Goal: Information Seeking & Learning: Learn about a topic

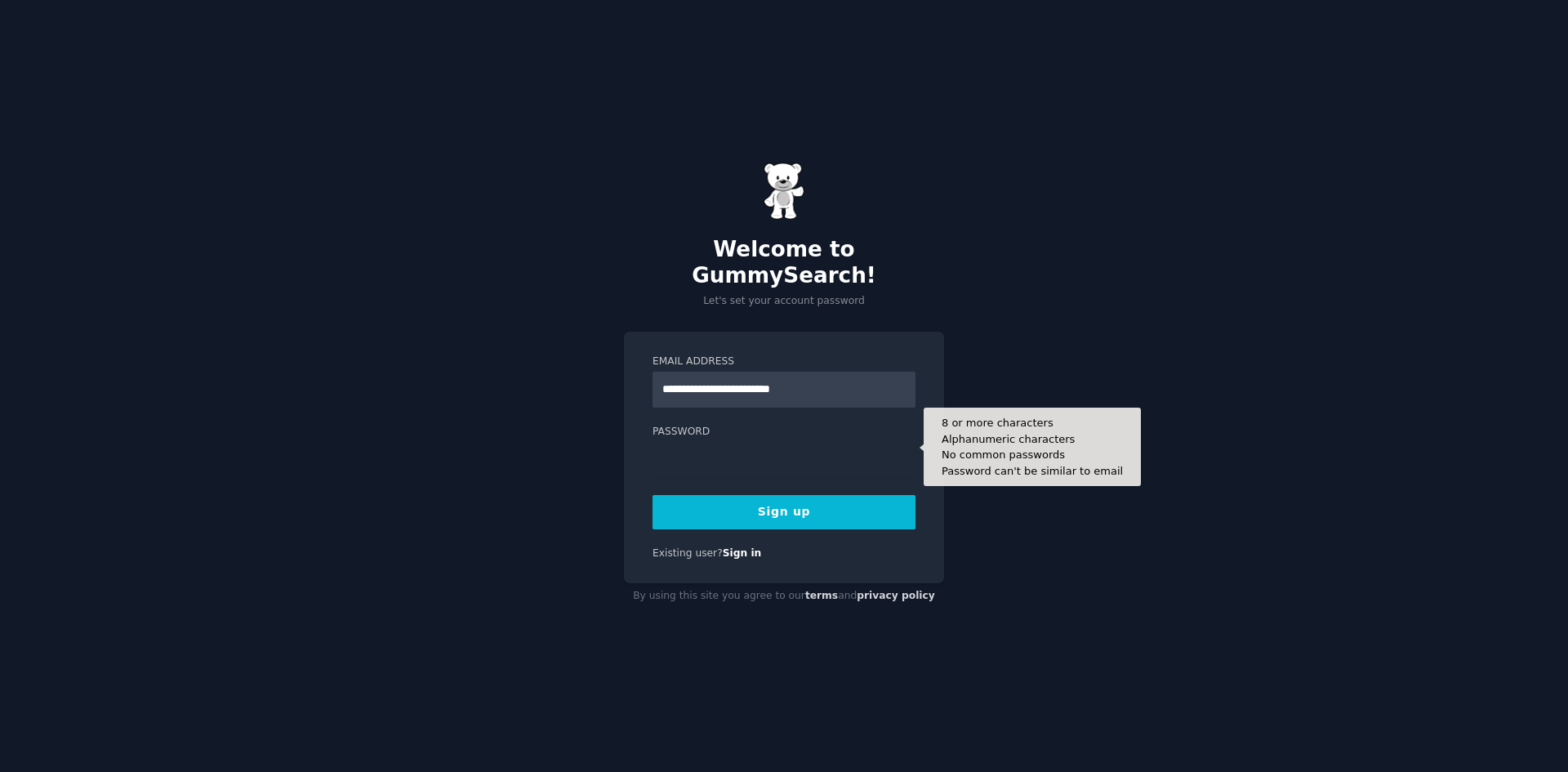
type input "**********"
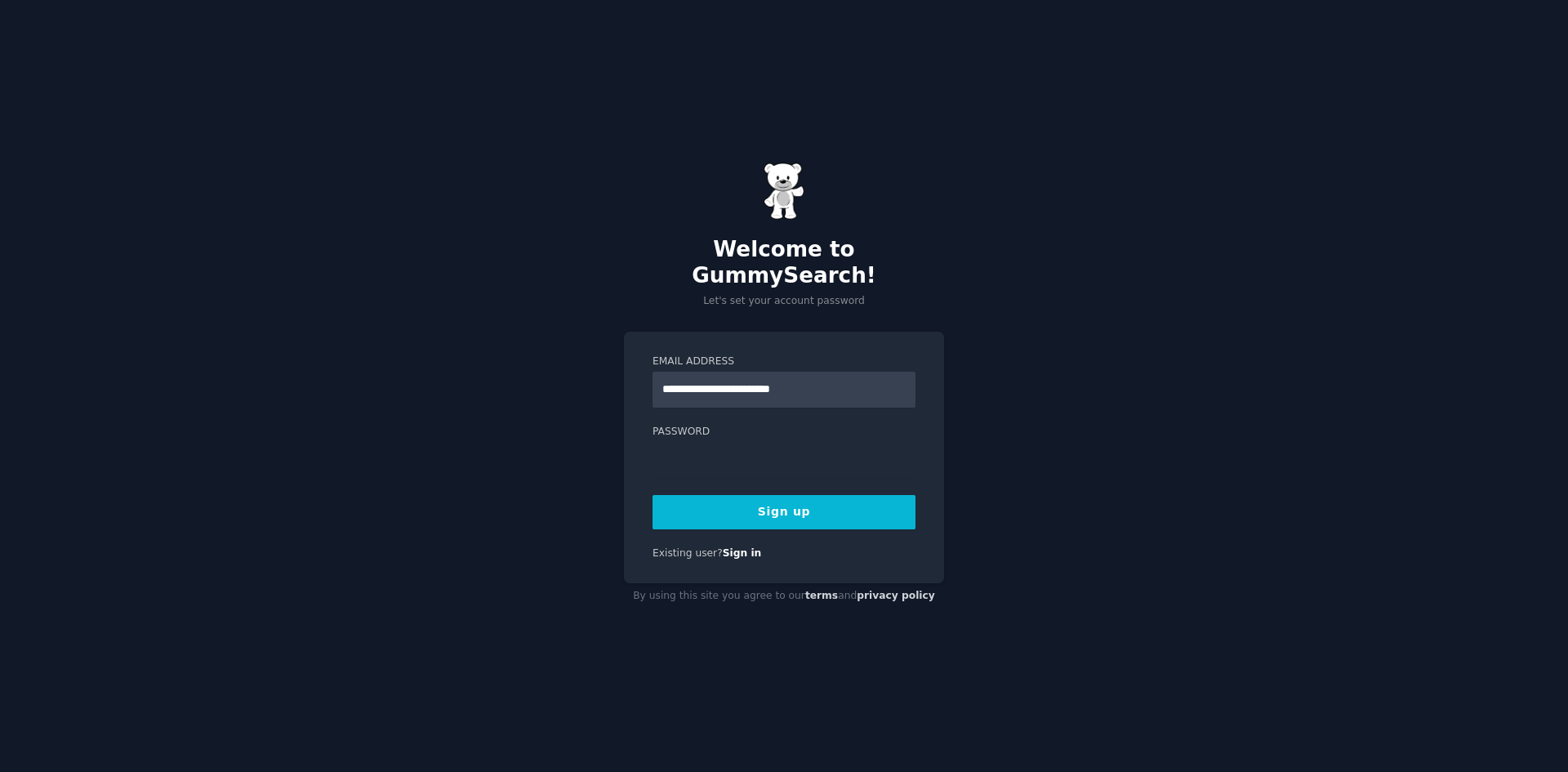
click at [757, 495] on button "Sign up" at bounding box center [784, 512] width 263 height 34
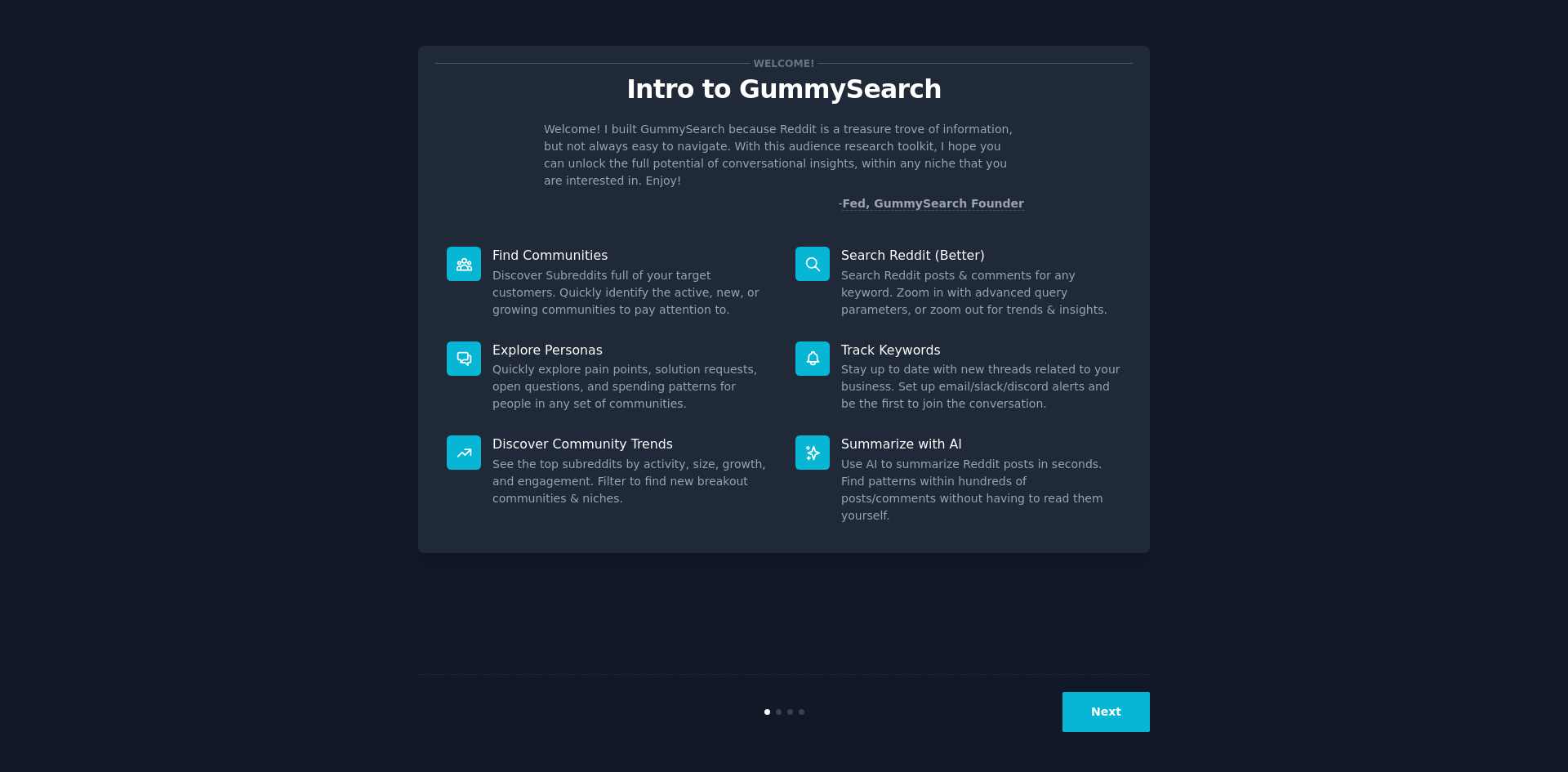
click at [1110, 714] on button "Next" at bounding box center [1106, 711] width 87 height 40
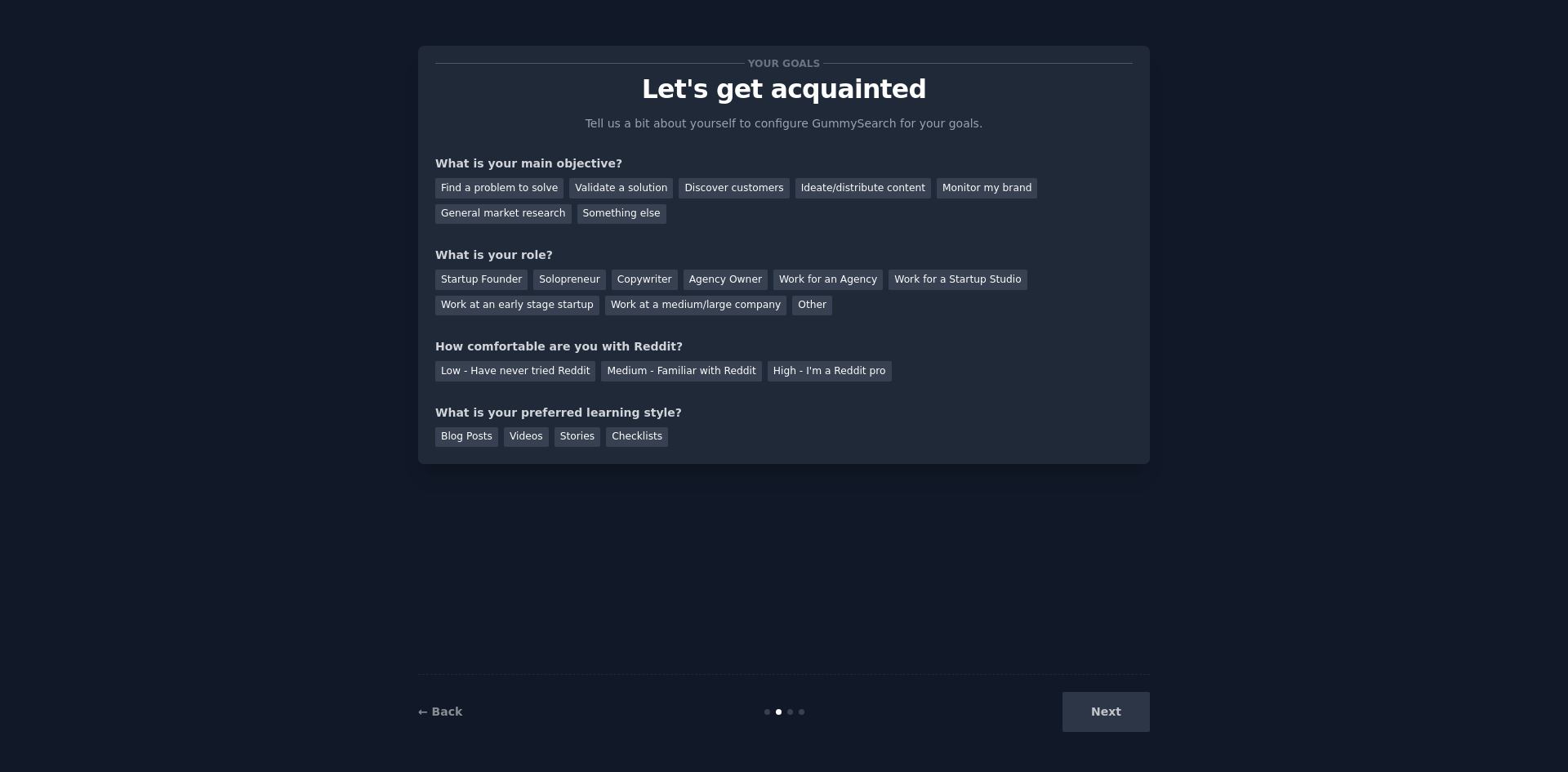
click at [1110, 714] on div "Next" at bounding box center [1027, 711] width 244 height 40
click at [478, 273] on div "Startup Founder" at bounding box center [481, 279] width 92 height 20
click at [517, 194] on div "Find a problem to solve" at bounding box center [499, 188] width 129 height 20
click at [767, 369] on div "High - I'm a Reddit pro" at bounding box center [829, 371] width 124 height 20
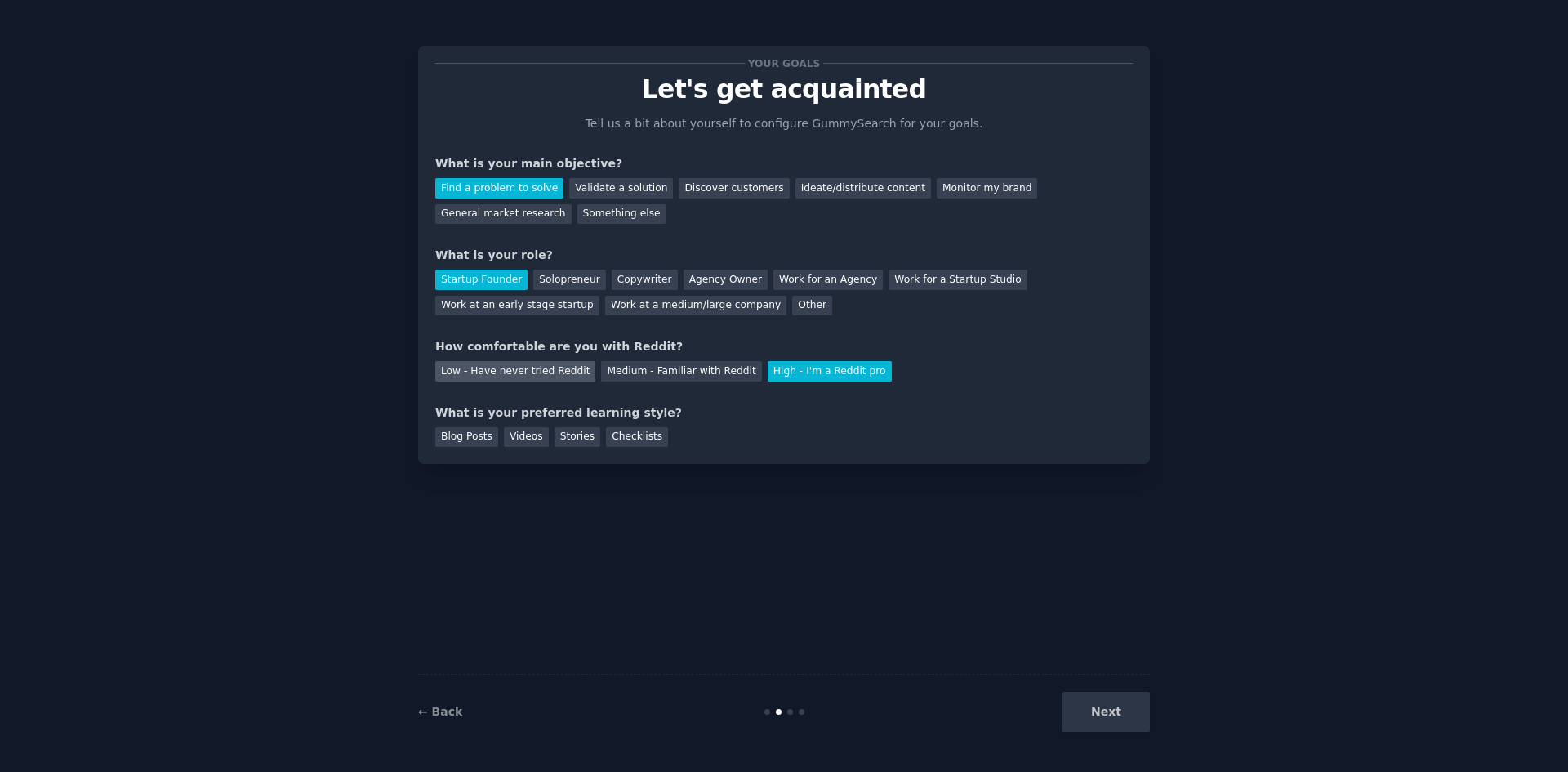
click at [536, 374] on div "Low - Have never tried Reddit" at bounding box center [515, 371] width 160 height 20
click at [615, 373] on div "Medium - Familiar with Reddit" at bounding box center [681, 371] width 160 height 20
click at [477, 431] on div "Blog Posts" at bounding box center [466, 437] width 63 height 20
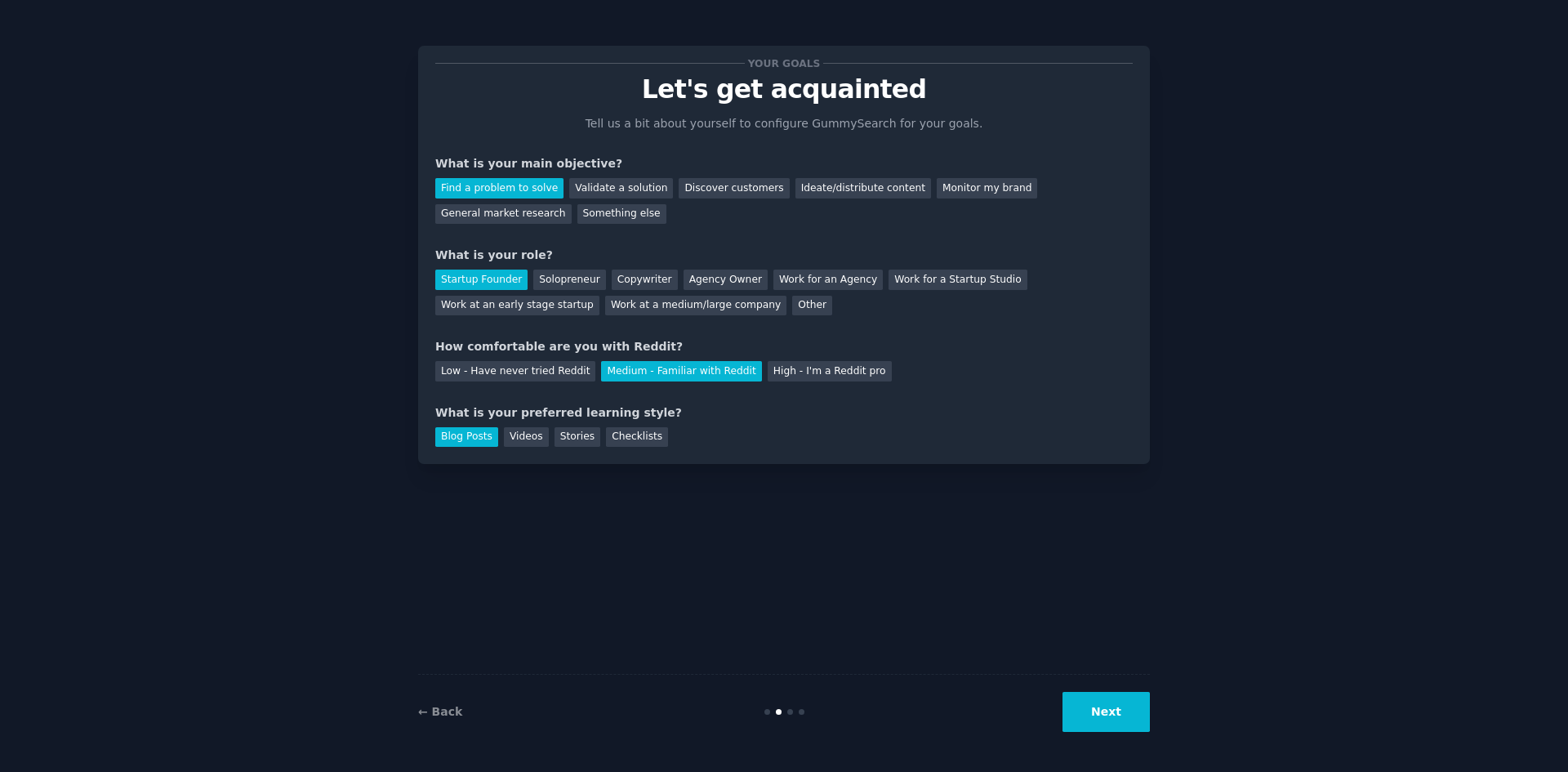
click at [1105, 706] on button "Next" at bounding box center [1106, 711] width 87 height 40
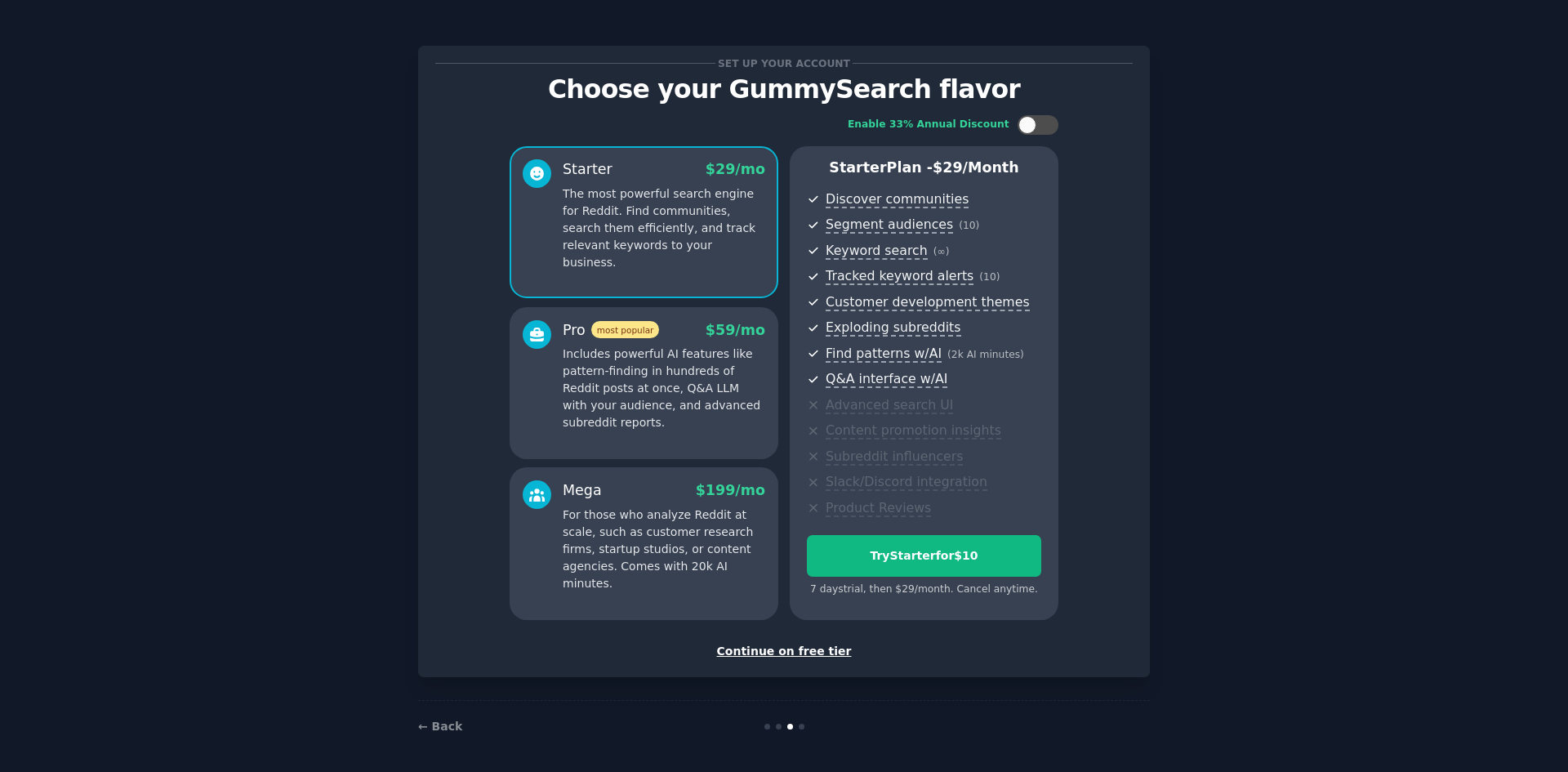
click at [774, 651] on div "Continue on free tier" at bounding box center [784, 651] width 698 height 17
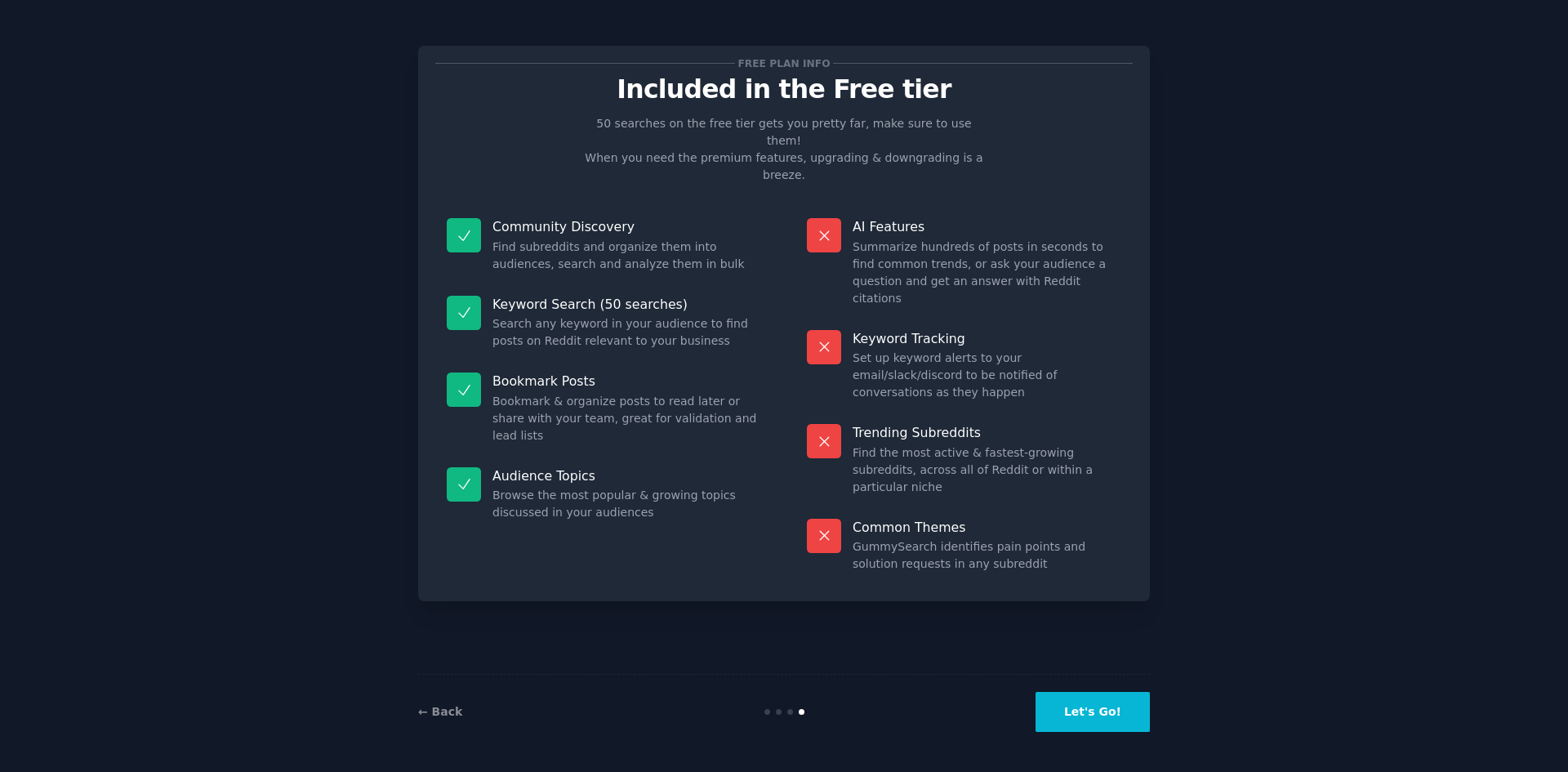
click at [1084, 711] on button "Let's Go!" at bounding box center [1092, 711] width 115 height 40
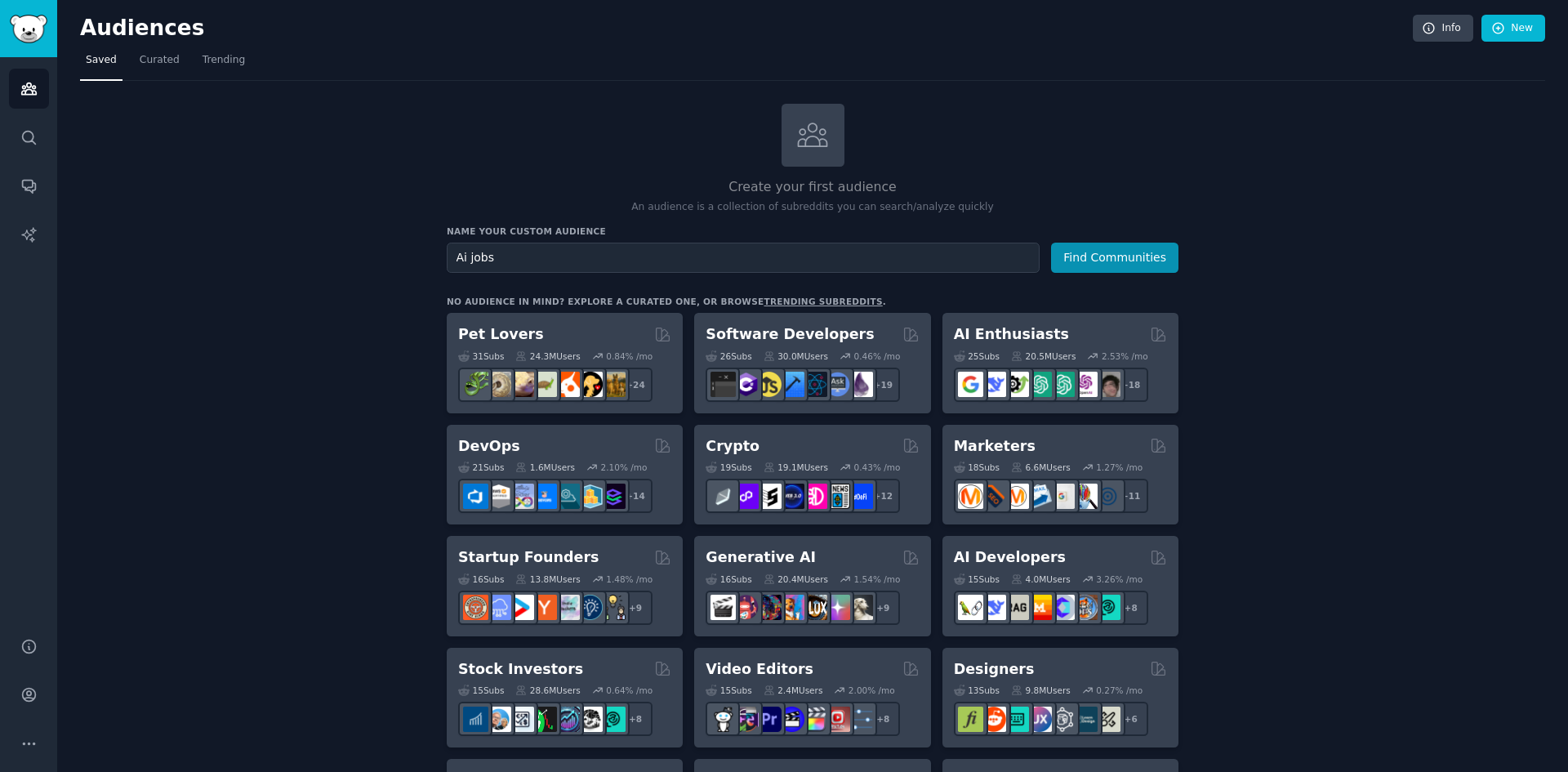
type input "Ai jobs"
click at [1051, 242] on button "Find Communities" at bounding box center [1114, 257] width 128 height 30
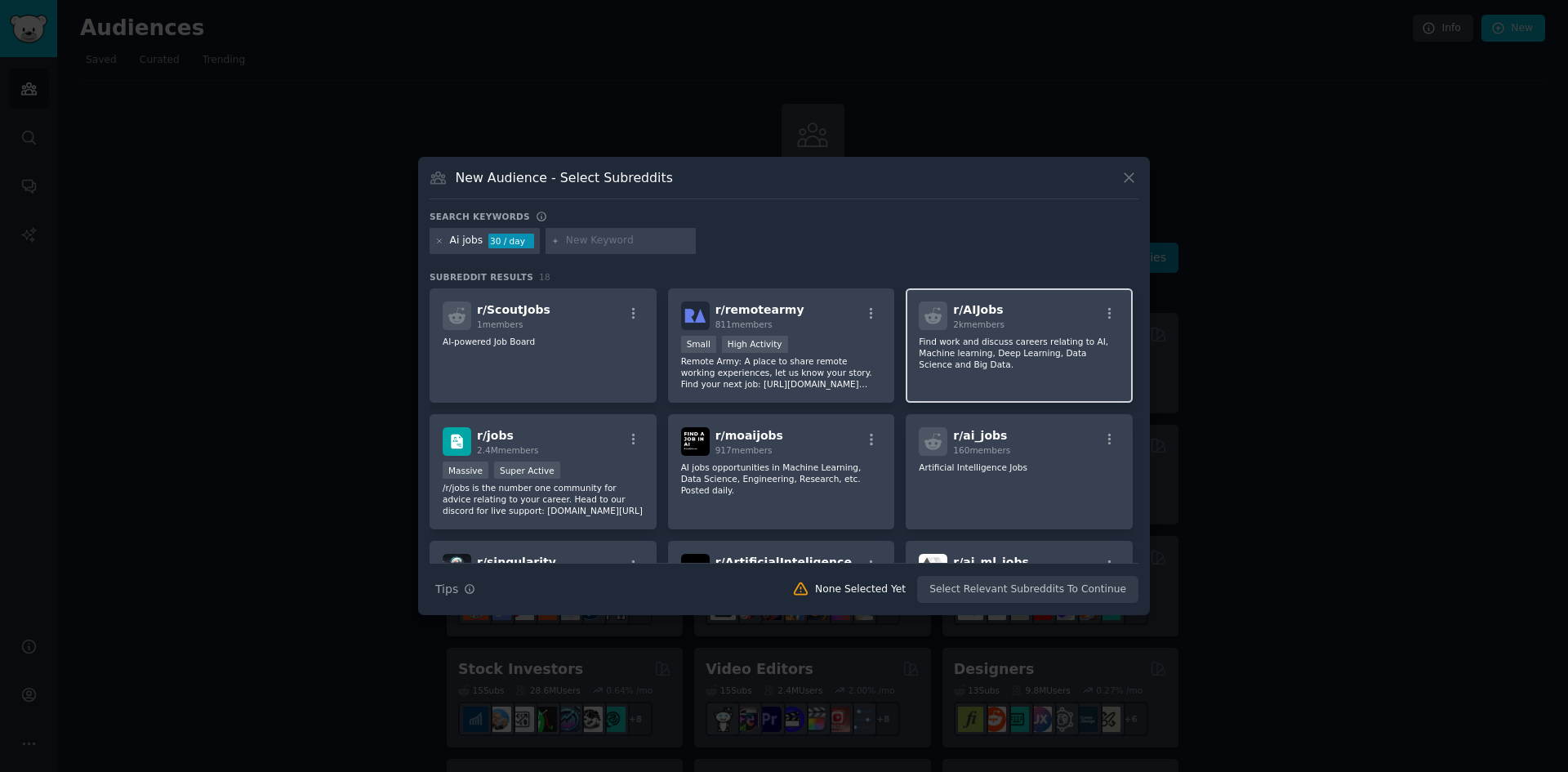
click at [987, 330] on span "2k members" at bounding box center [979, 323] width 51 height 10
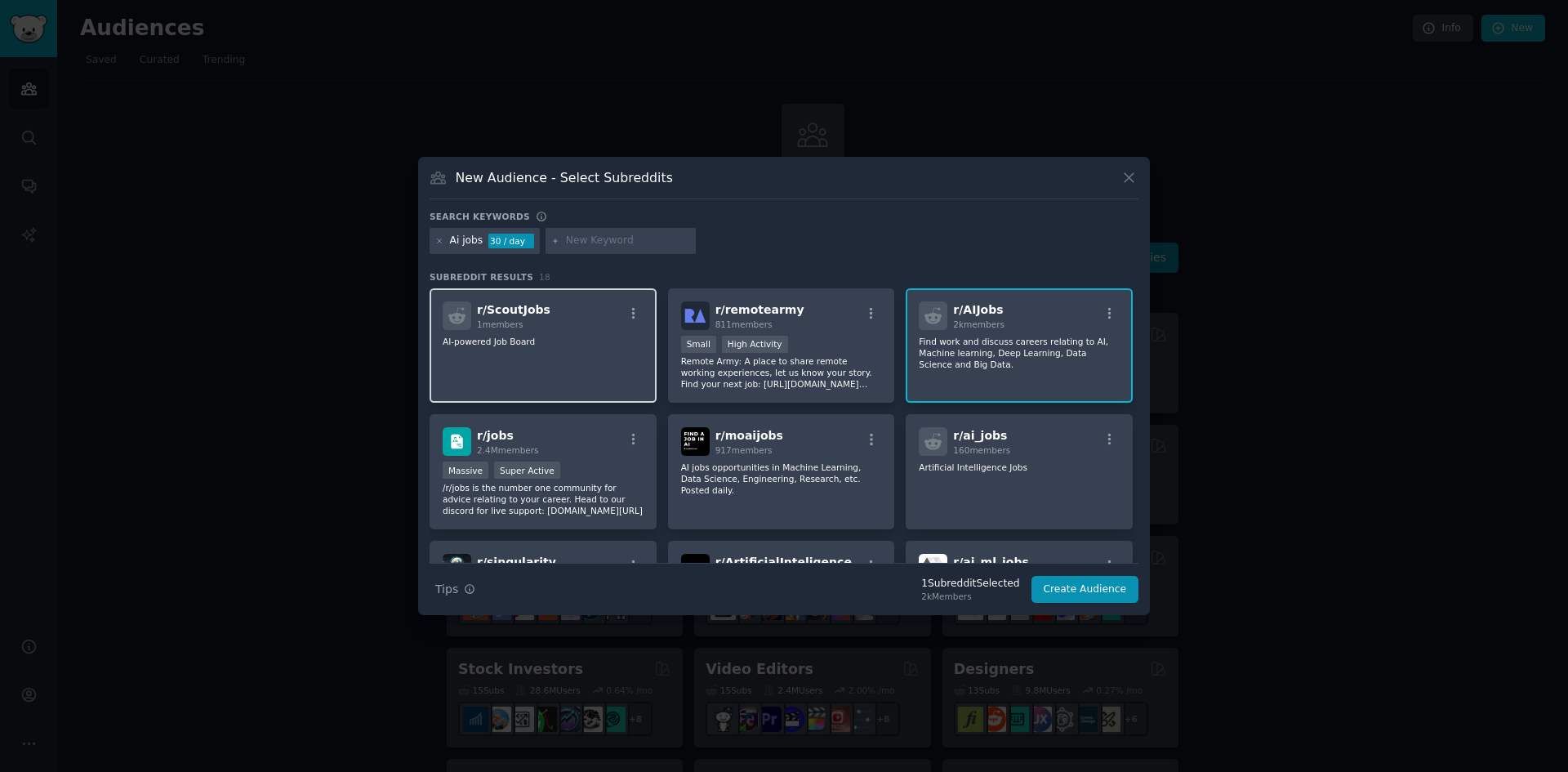
click at [529, 382] on div "r/ ScoutJobs 1 members AI-powered Job Board" at bounding box center [544, 345] width 227 height 115
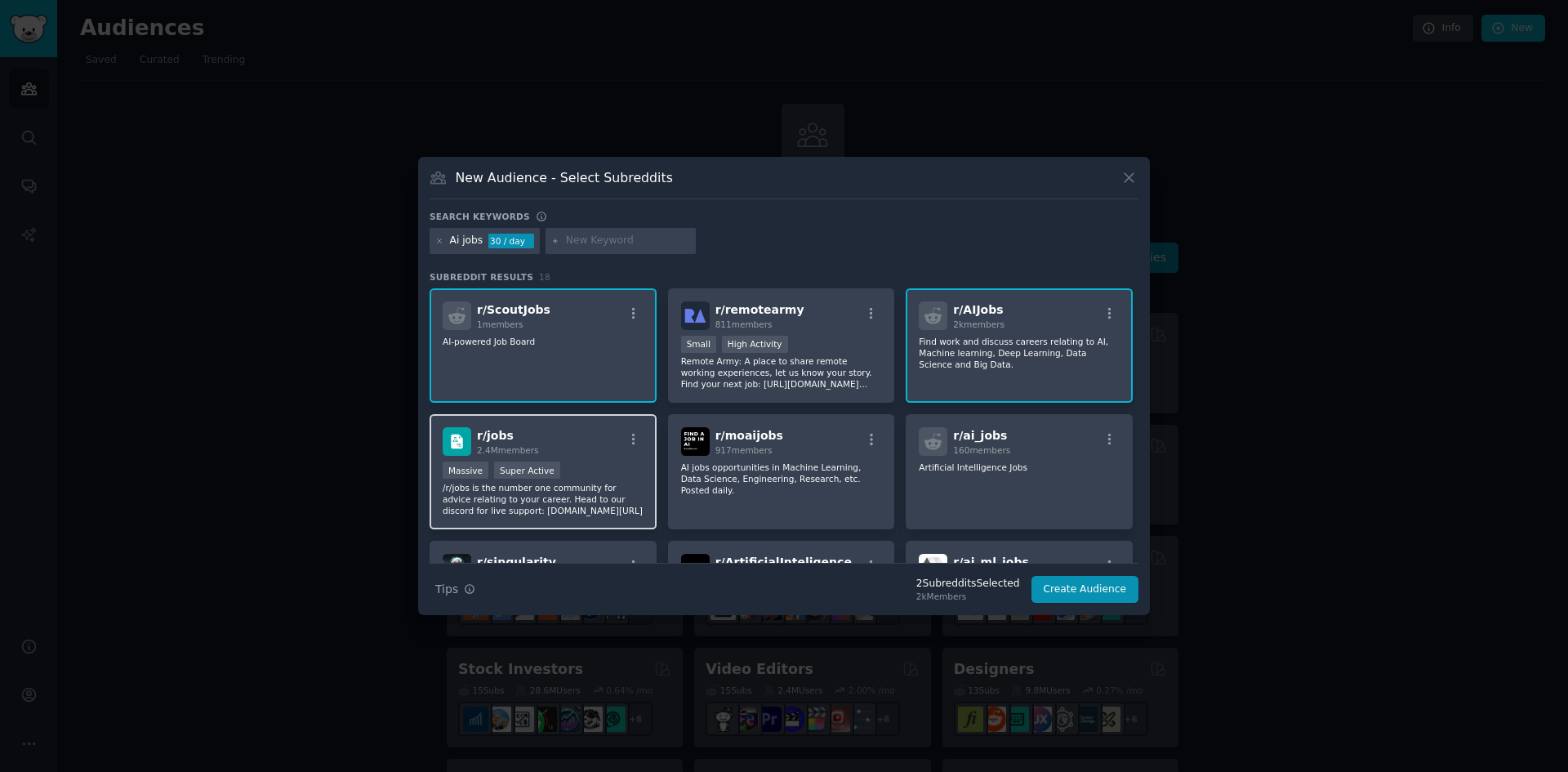
click at [558, 447] on div "r/ jobs 2.4M members" at bounding box center [543, 442] width 201 height 28
click at [585, 482] on p "AI-powered Job Board" at bounding box center [543, 499] width 201 height 34
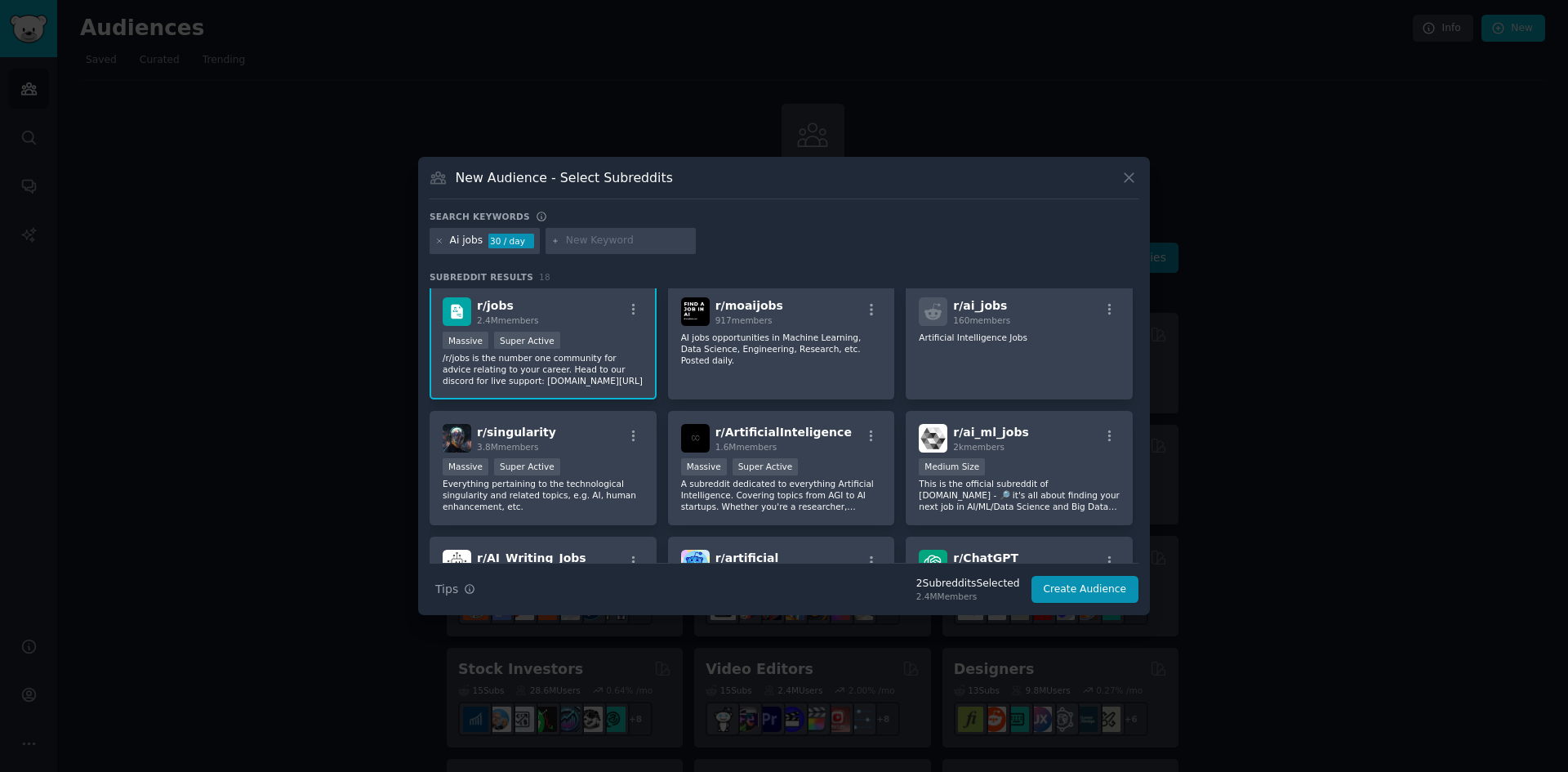
scroll to position [132, 0]
click at [748, 492] on p "A subreddit dedicated to everything Artificial Intelligence. Covering topics fr…" at bounding box center [781, 493] width 201 height 34
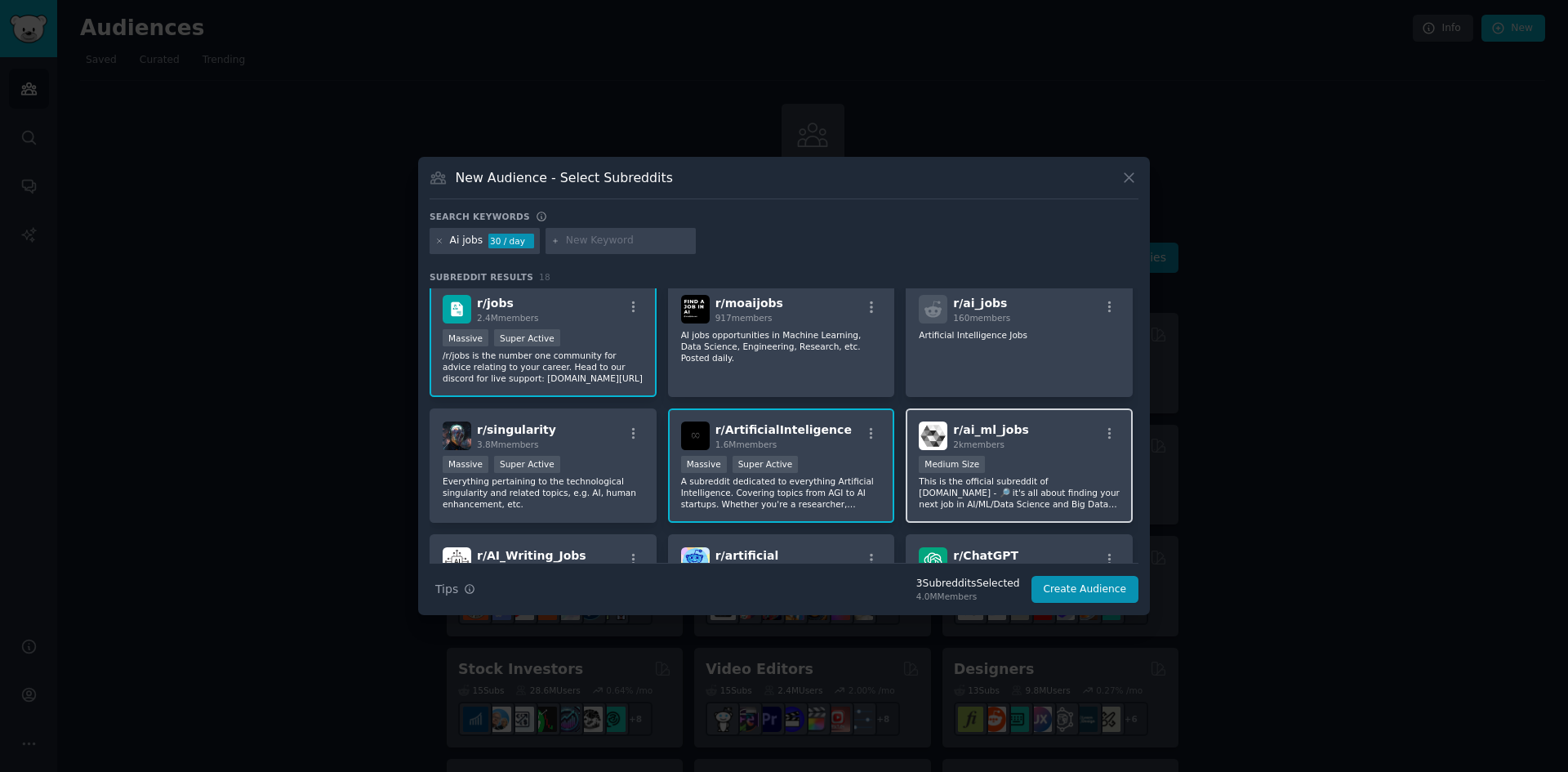
click at [1040, 457] on div "1000 - 10,000 members Medium Size" at bounding box center [1019, 465] width 201 height 20
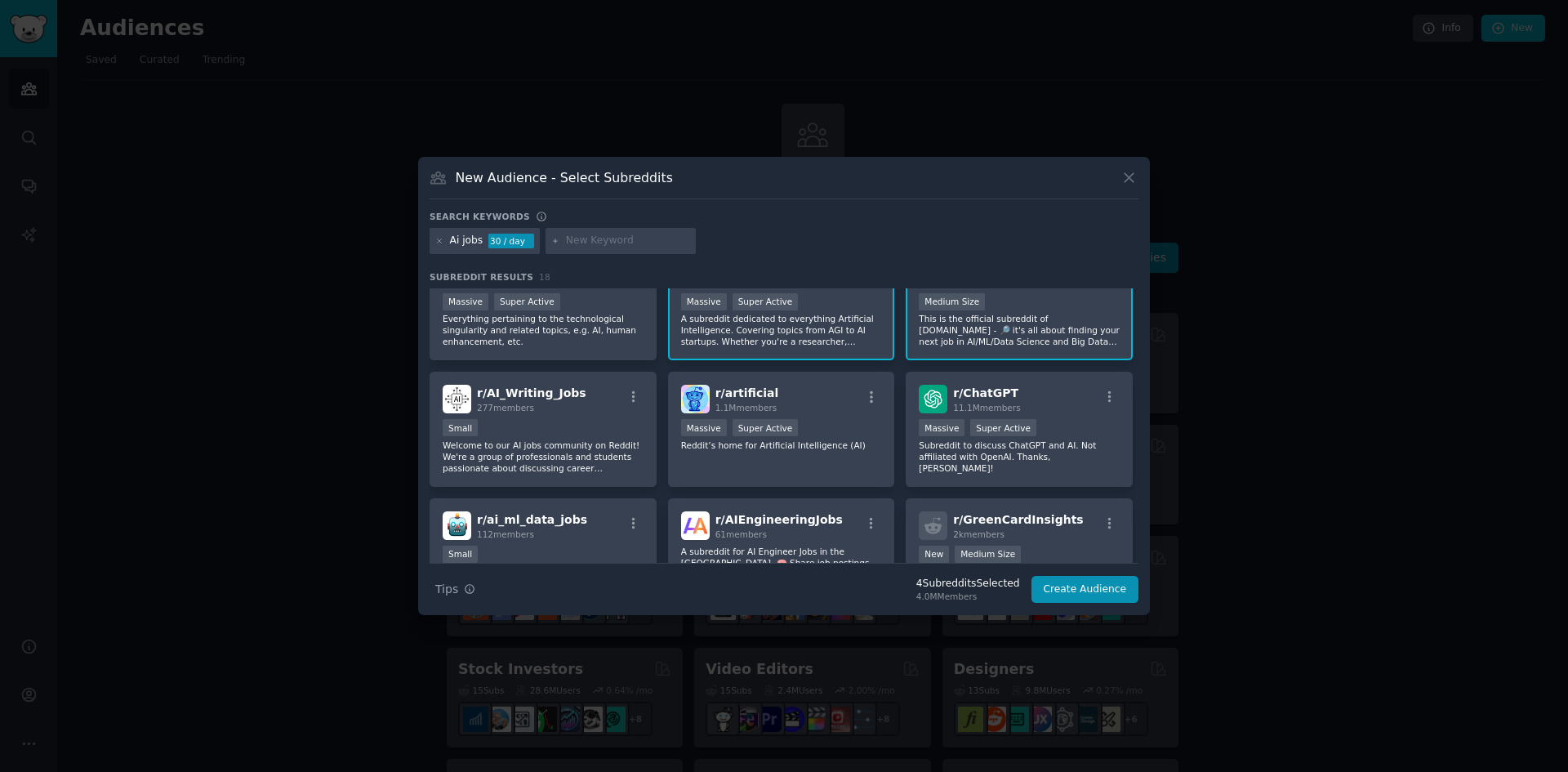
scroll to position [364, 0]
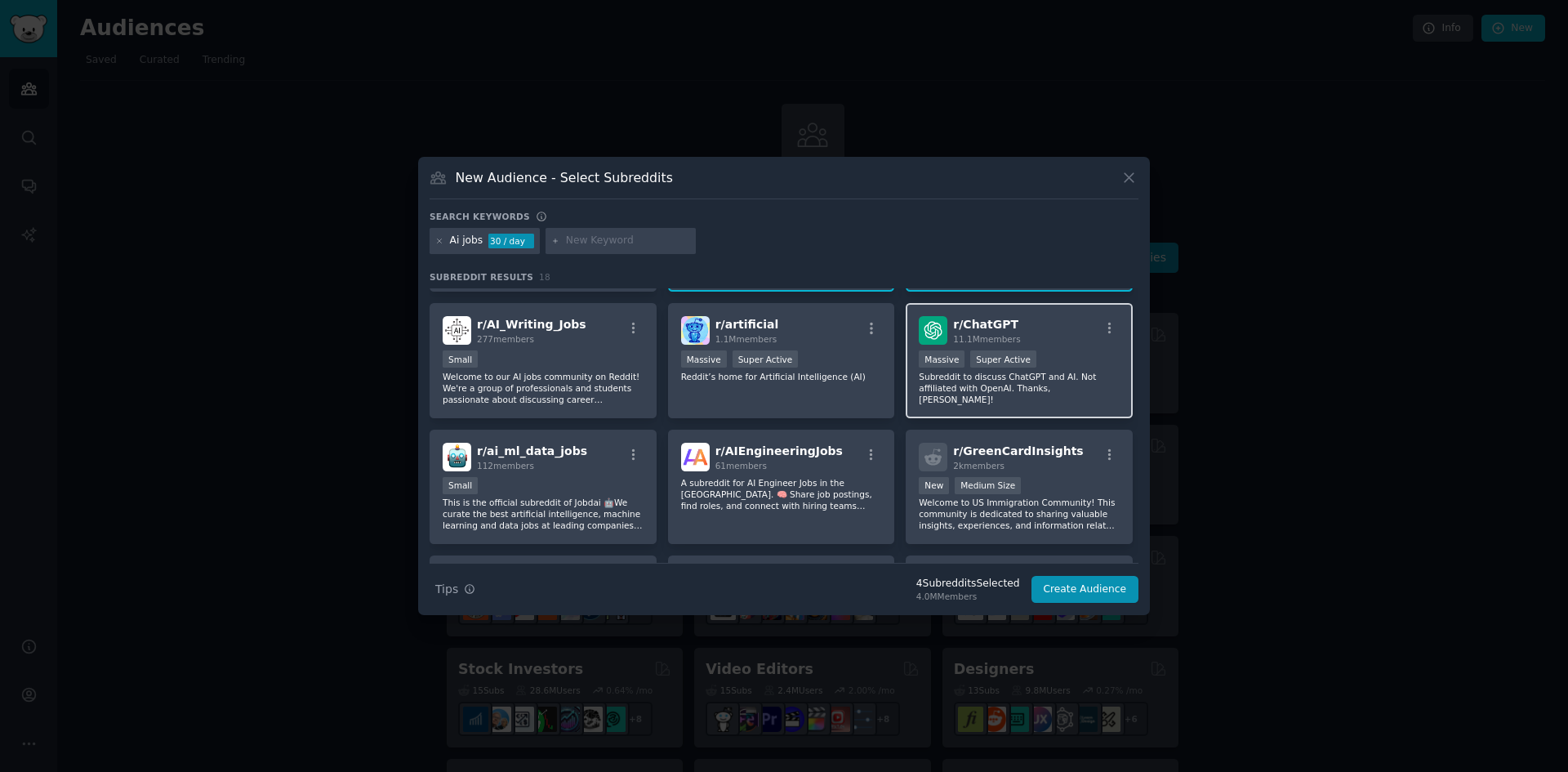
click at [1062, 393] on p "Subreddit to discuss ChatGPT and AI. Not affiliated with OpenAI. Thanks, Nat!" at bounding box center [1019, 388] width 201 height 34
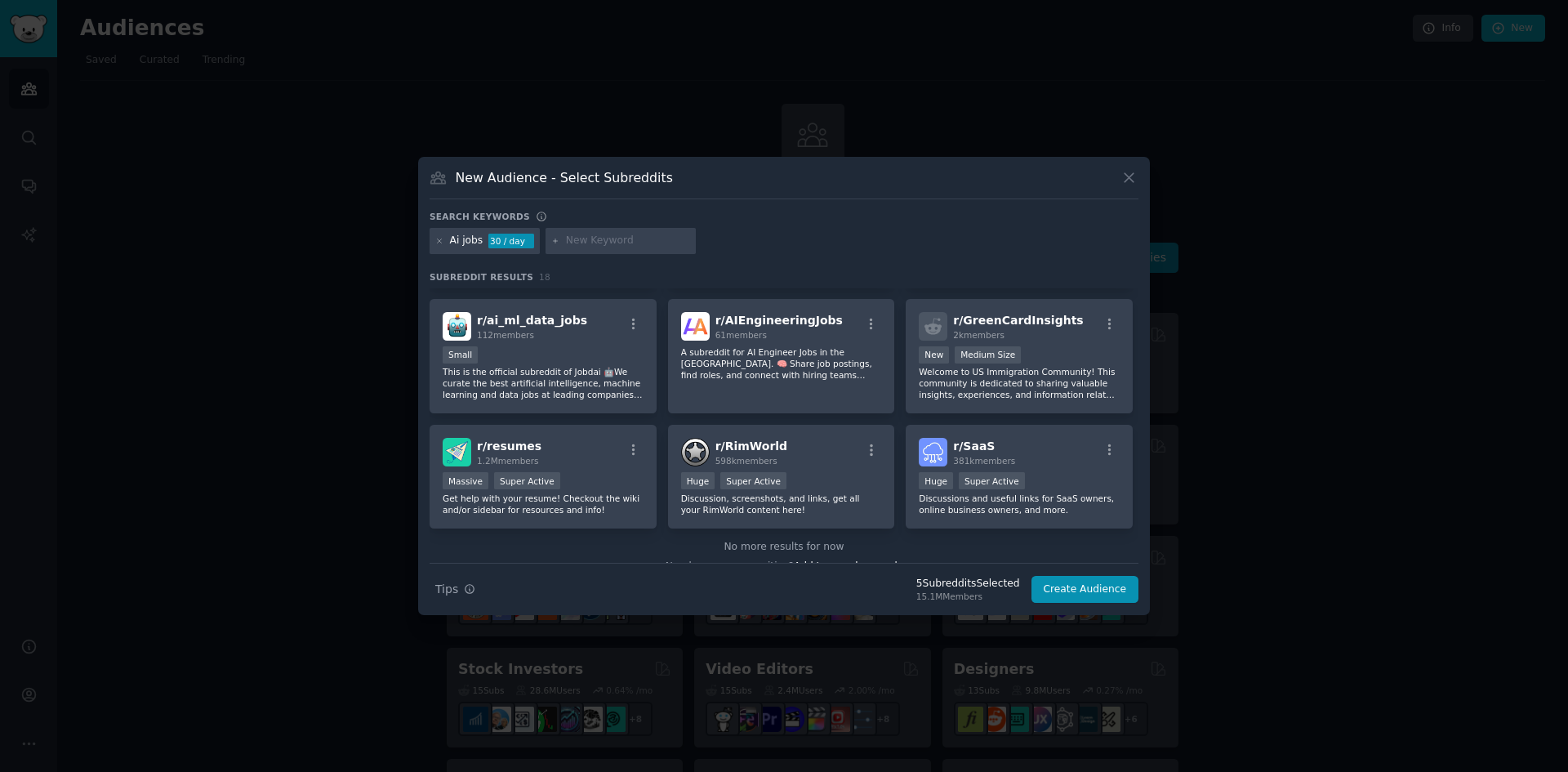
scroll to position [498, 0]
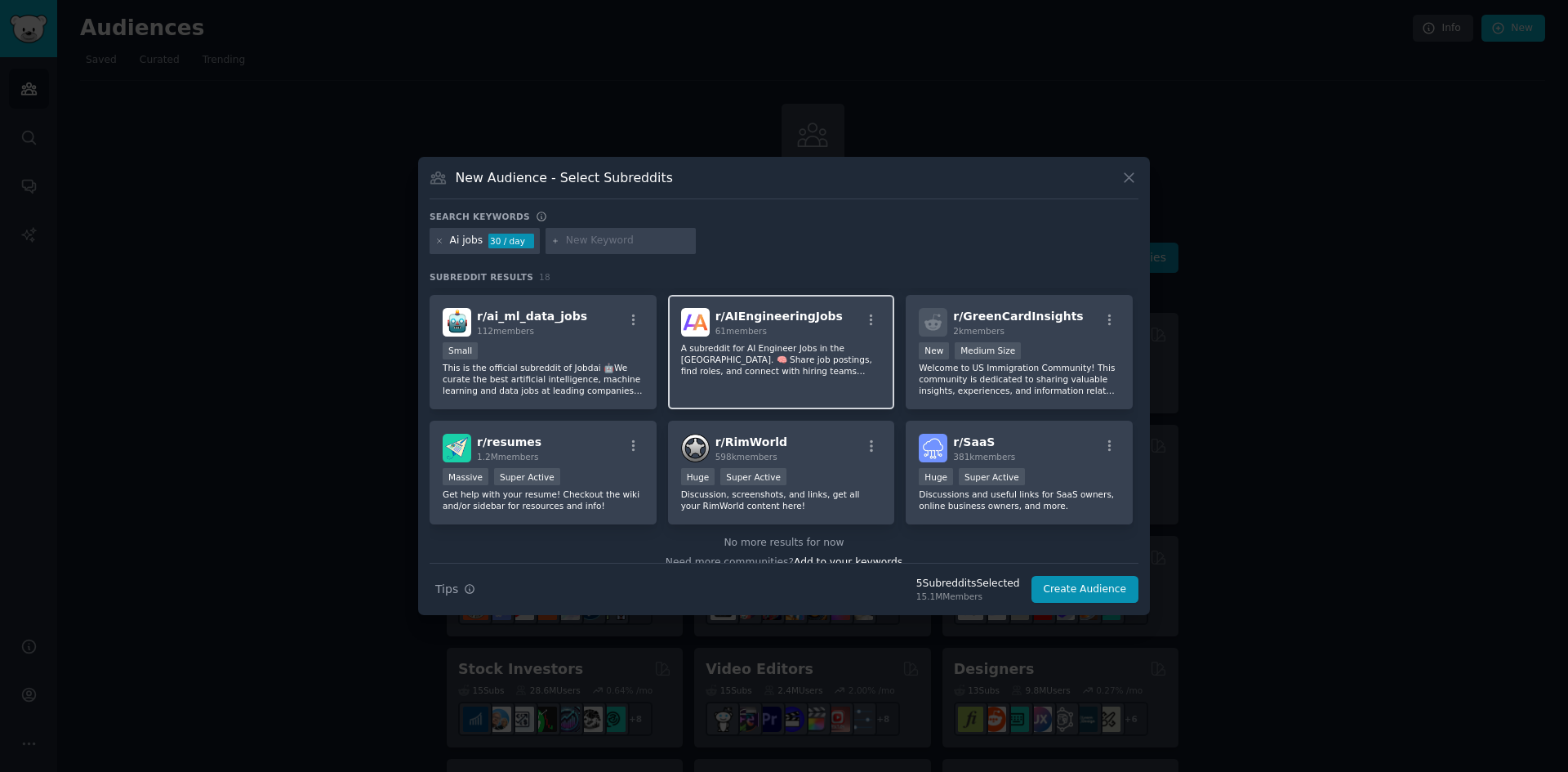
click at [723, 337] on div "r/ AIEngineeringJobs 61 members A subreddit for AI Engineer Jobs in the US. 🧠 S…" at bounding box center [781, 353] width 227 height 115
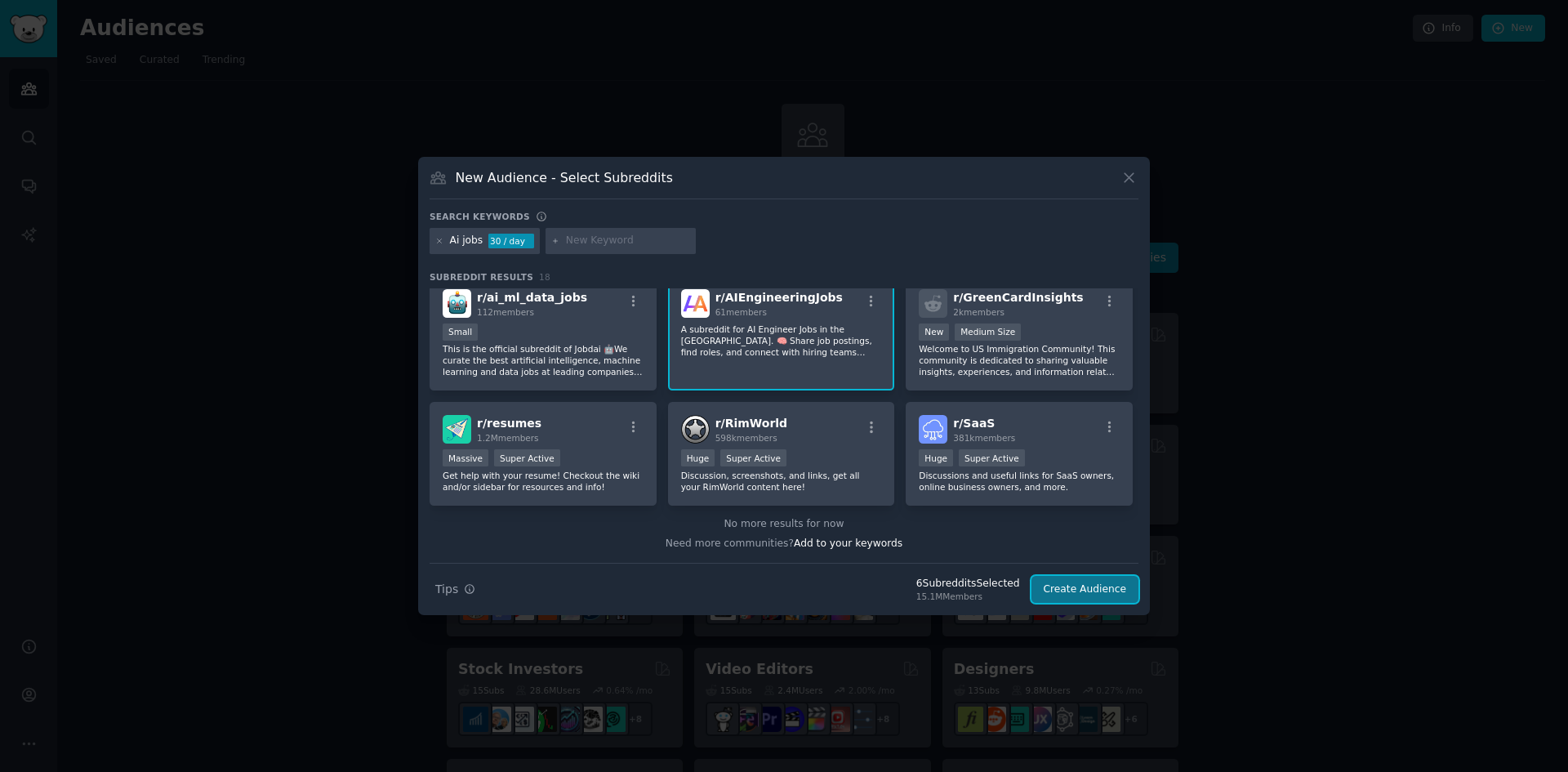
click at [1101, 588] on button "Create Audience" at bounding box center [1085, 590] width 107 height 28
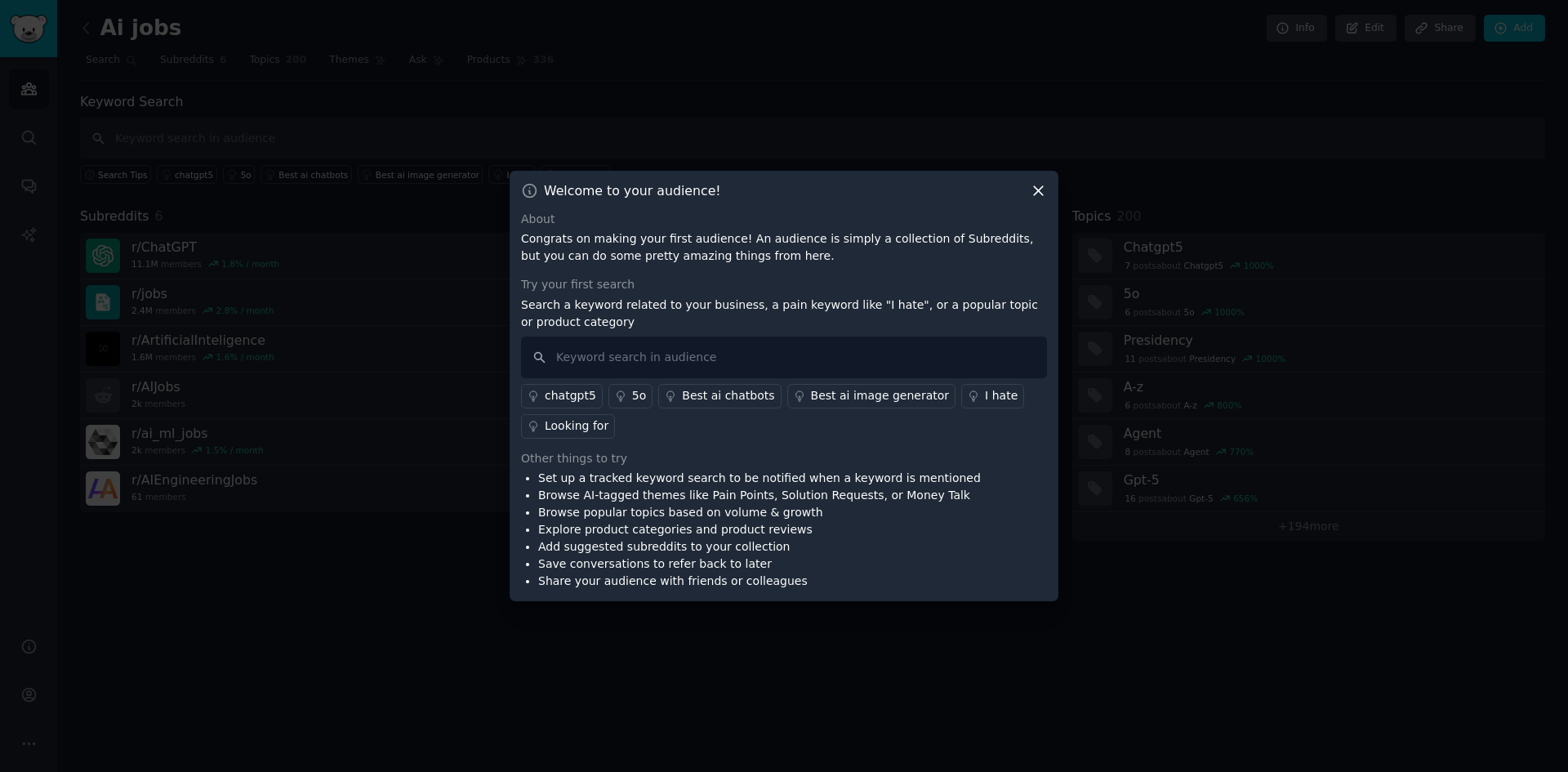
click at [900, 380] on div "chatgpt5 5o Best ai chatbots Best ai image generator I hate Looking for" at bounding box center [783, 408] width 526 height 61
click at [879, 360] on input "text" at bounding box center [783, 357] width 526 height 41
type input "ai job opportunities"
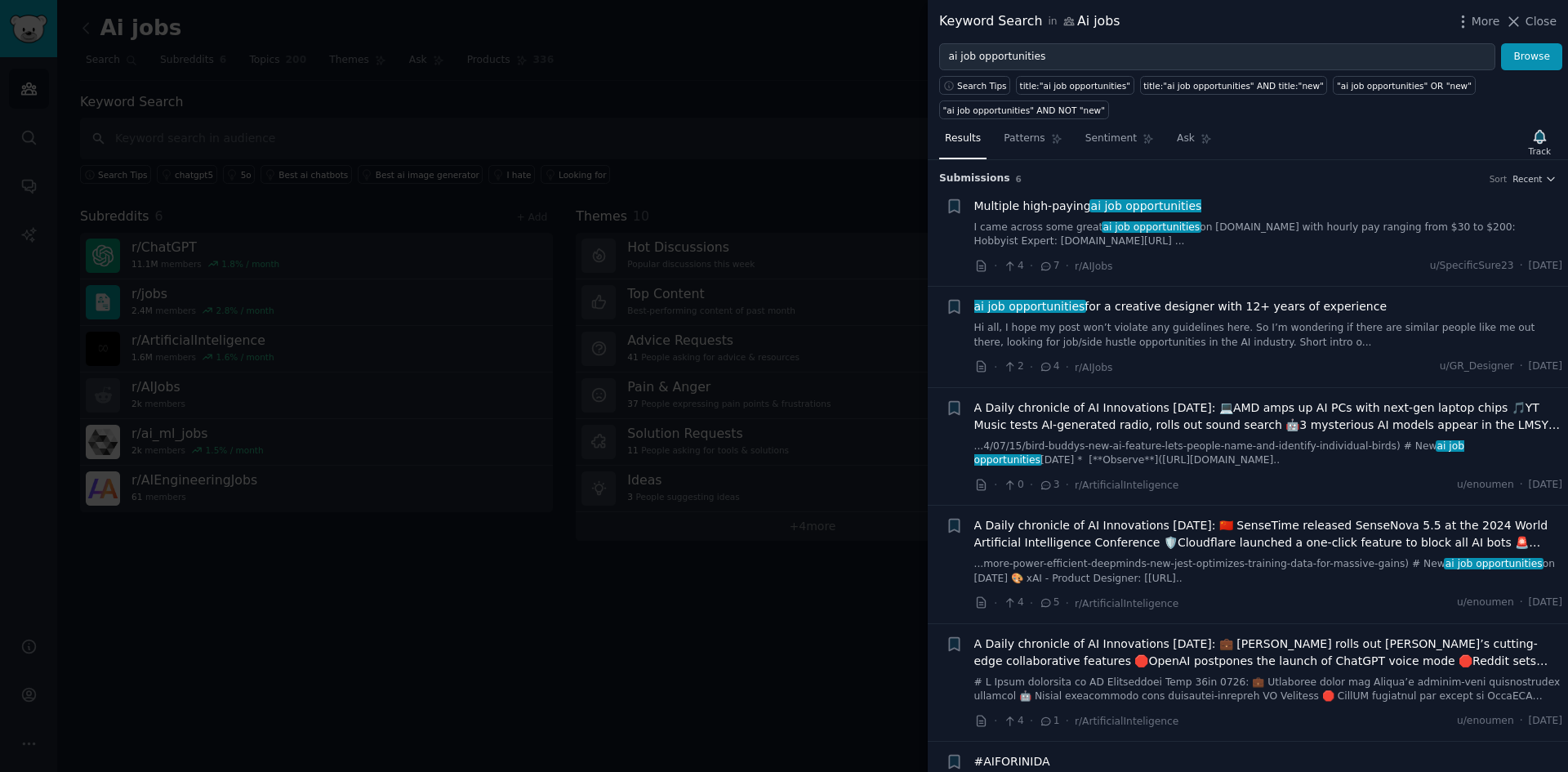
click at [1214, 227] on link "I came across some great ai job opportunities on Mercor.com with hourly pay ran…" at bounding box center [1268, 234] width 588 height 28
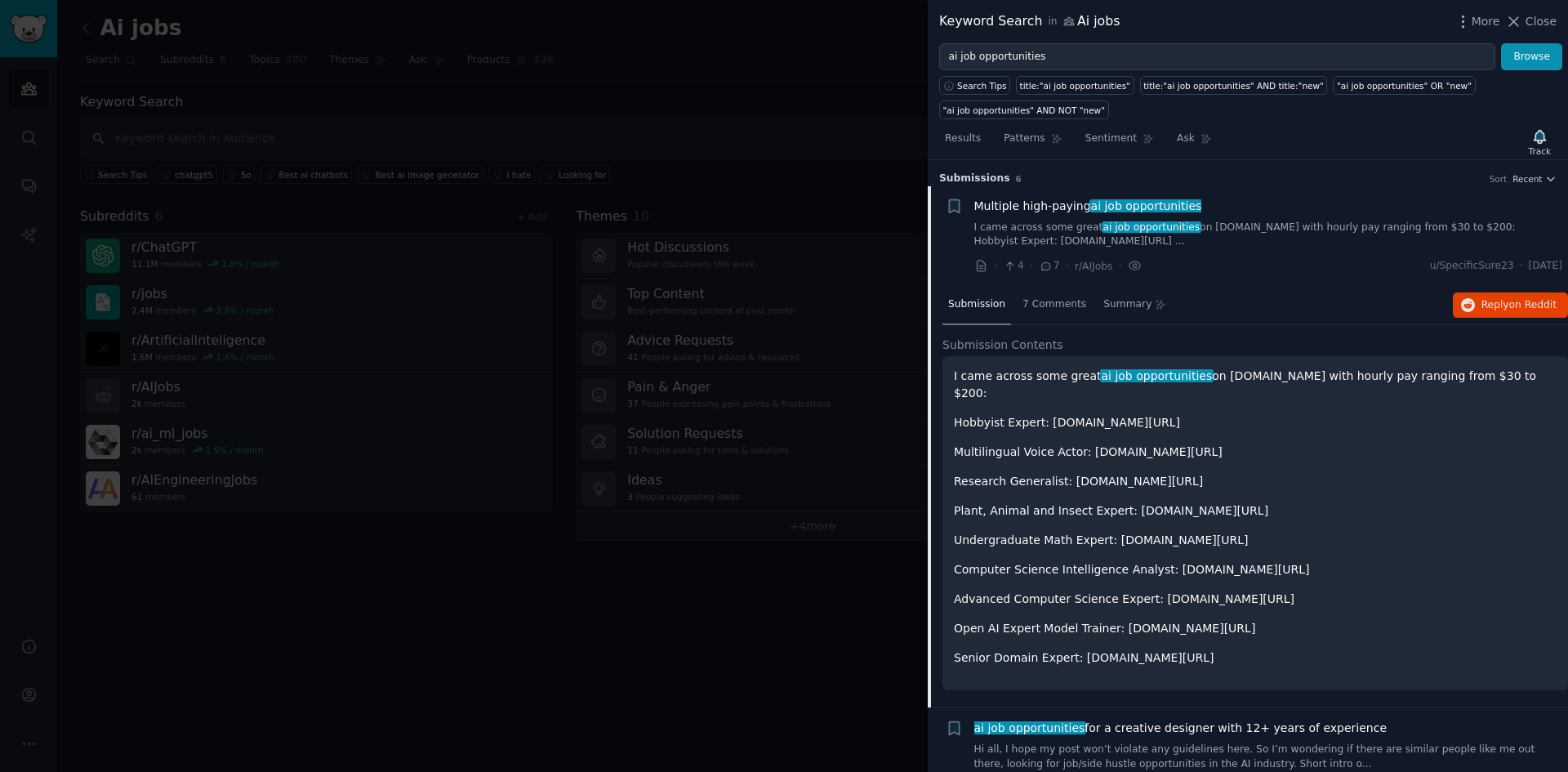
scroll to position [26, 0]
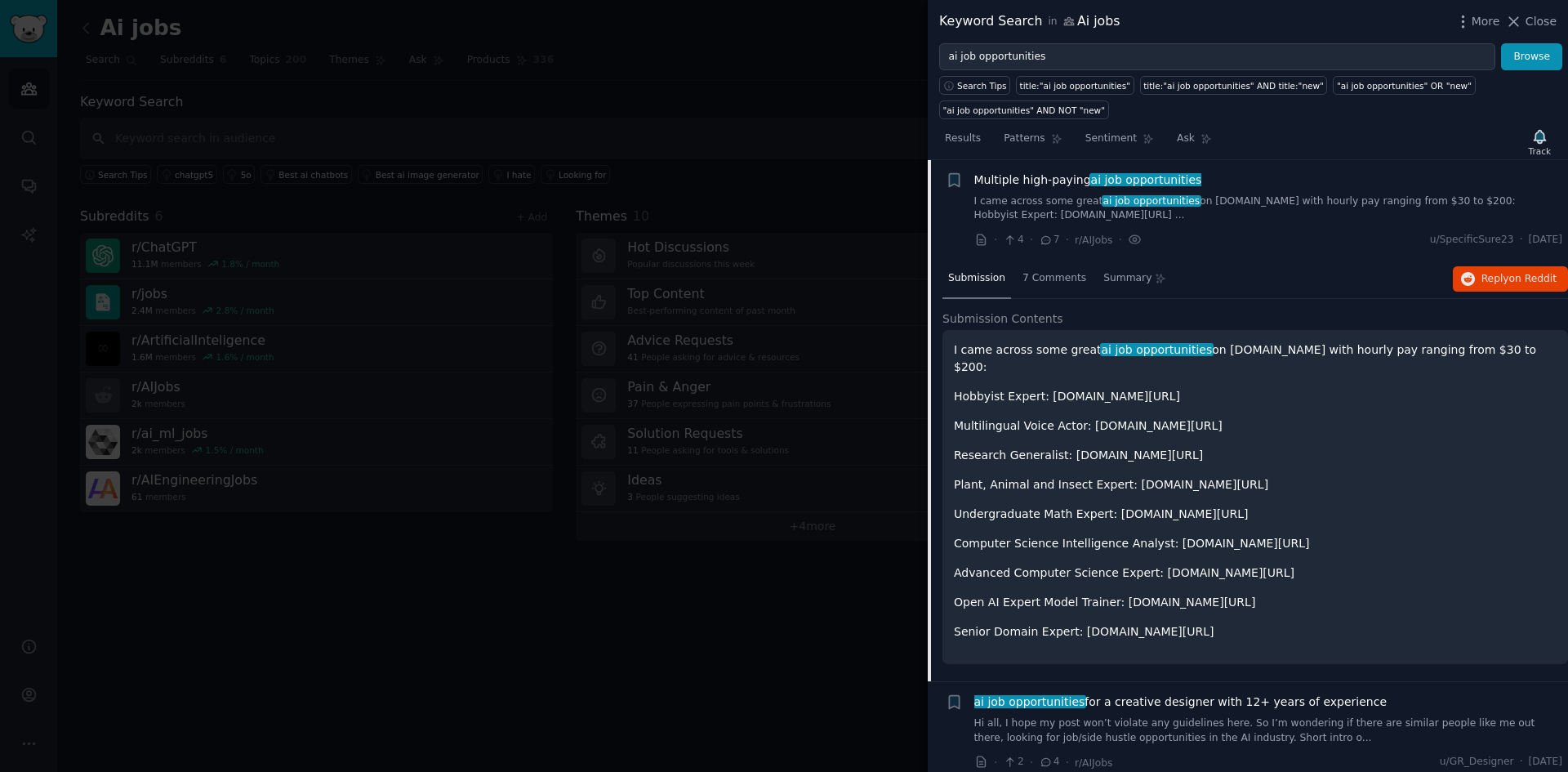
click at [1230, 357] on p "I came across some great ai job opportunities on Mercor.com with hourly pay ran…" at bounding box center [1255, 358] width 603 height 34
drag, startPoint x: 1262, startPoint y: 353, endPoint x: 1203, endPoint y: 353, distance: 59.0
click at [1203, 353] on p "I came across some great ai job opportunities on Mercor.com with hourly pay ran…" at bounding box center [1255, 358] width 603 height 34
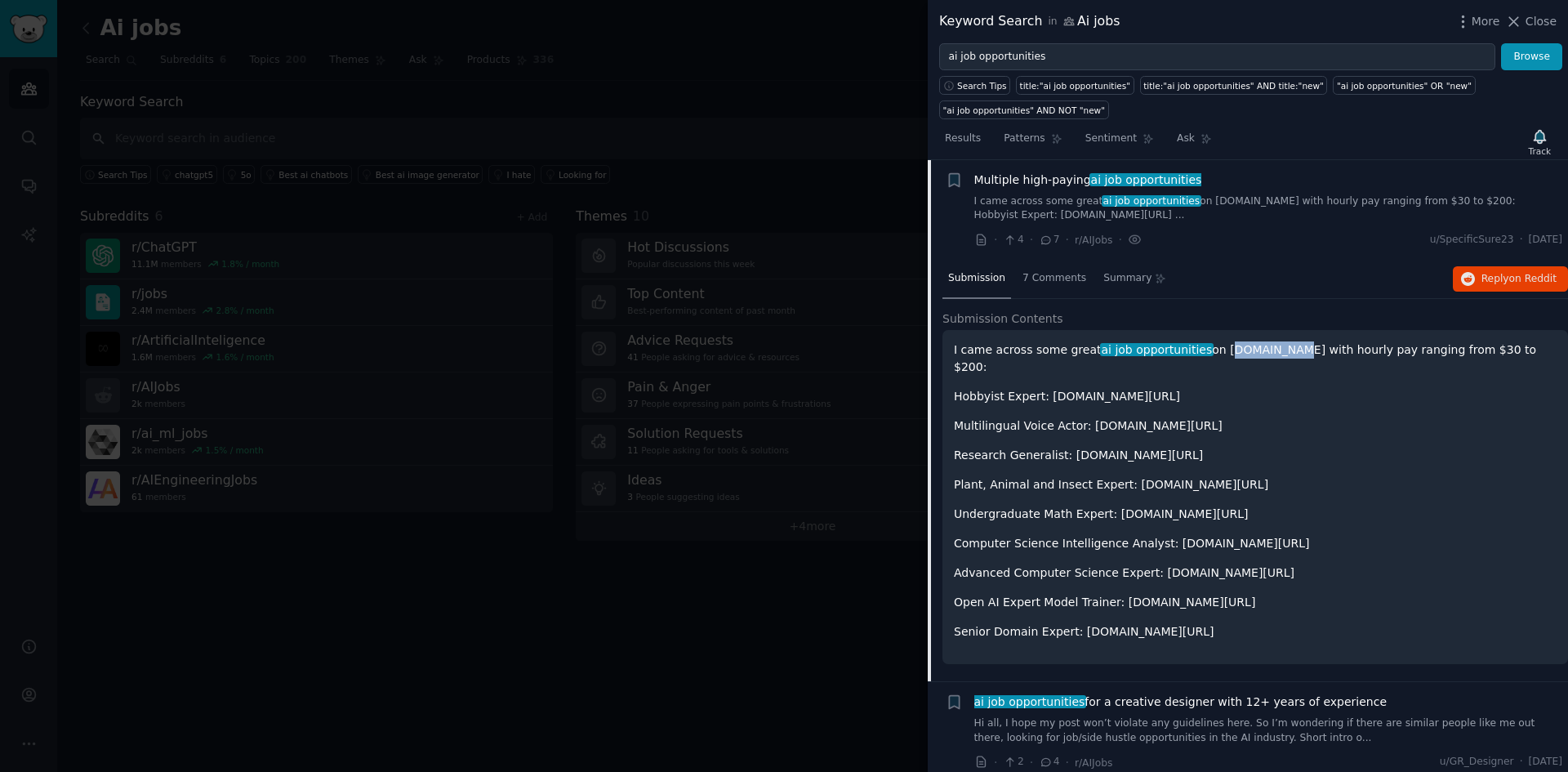
copy p "Mercor.com"
click at [1344, 476] on p "Plant, Animal and Insect Expert: bit.ly/4jKbaWg" at bounding box center [1255, 484] width 603 height 17
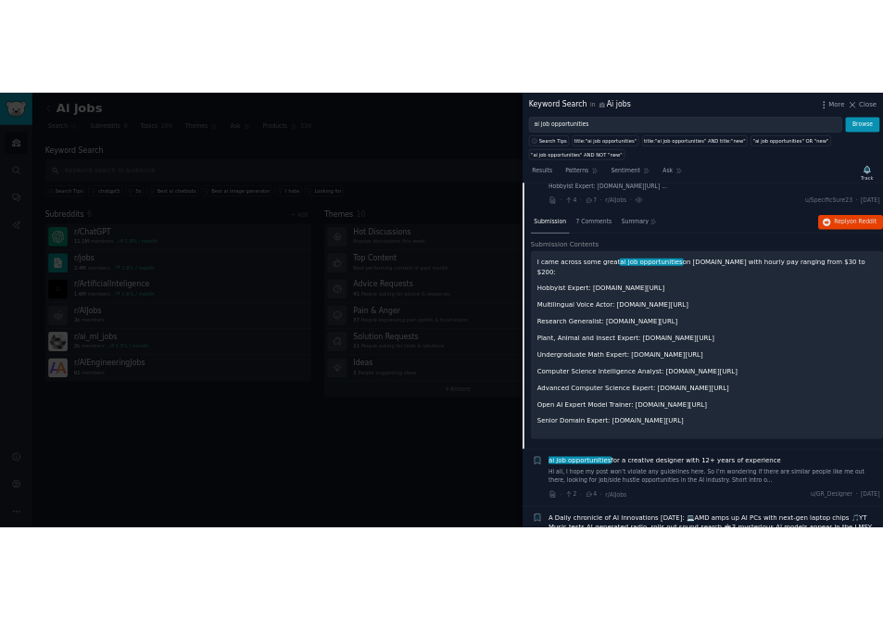
scroll to position [0, 0]
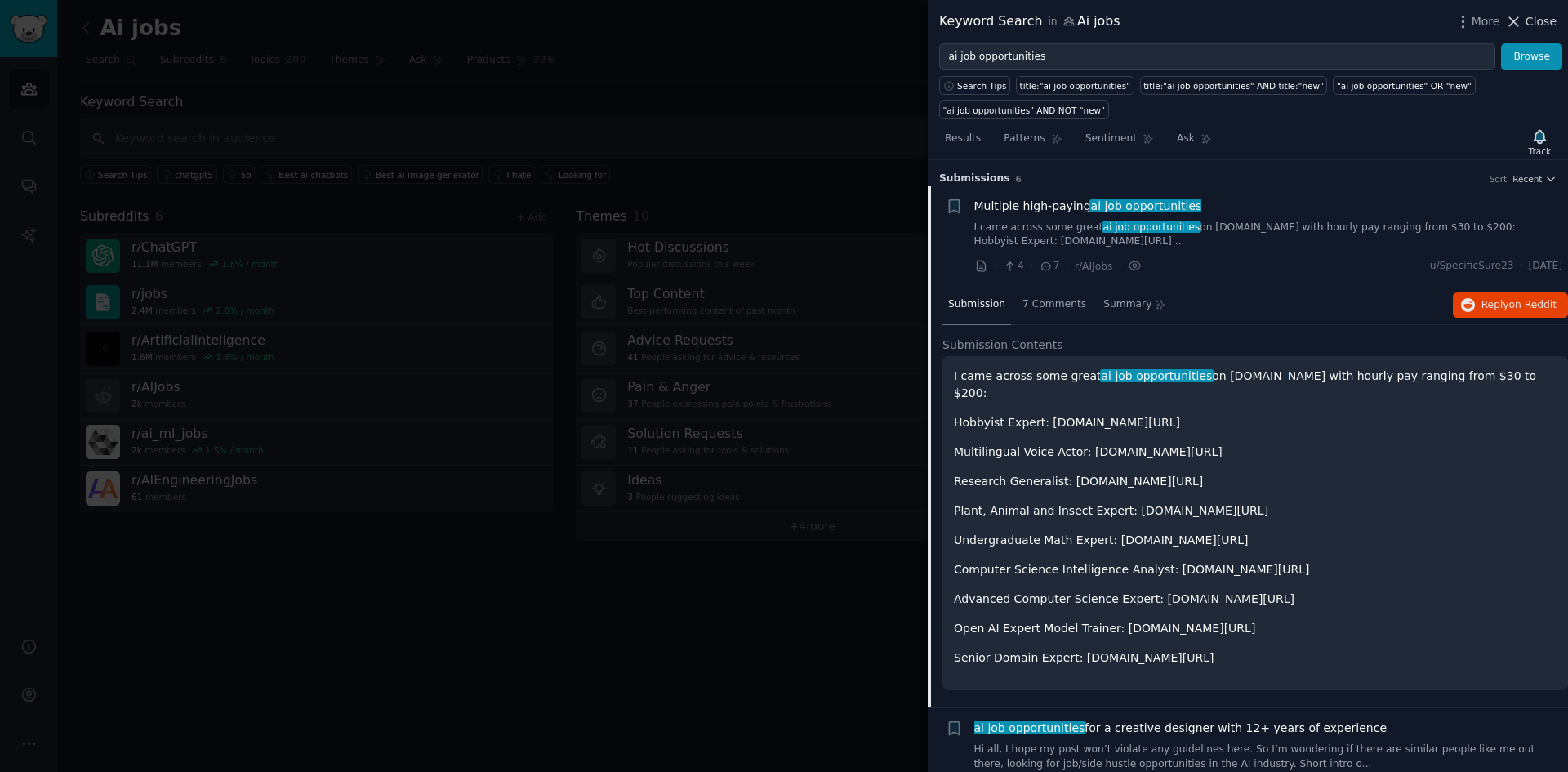
click at [1531, 17] on span "Close" at bounding box center [1541, 21] width 31 height 17
